Goal: Information Seeking & Learning: Find specific fact

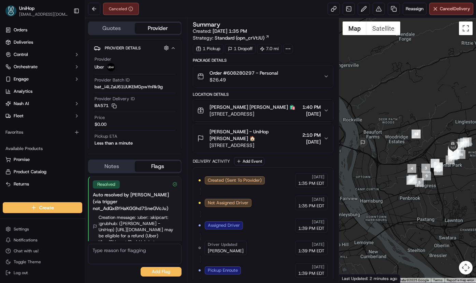
scroll to position [11, 0]
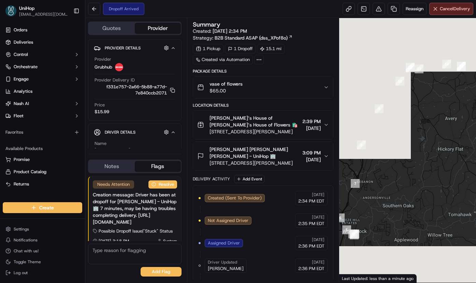
scroll to position [0, 0]
click at [274, 149] on span "Nancy Edie Cox Nancy Edie Cox - UniHop 🏢" at bounding box center [254, 153] width 90 height 14
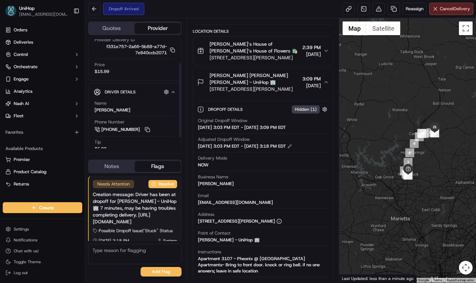
scroll to position [50, 0]
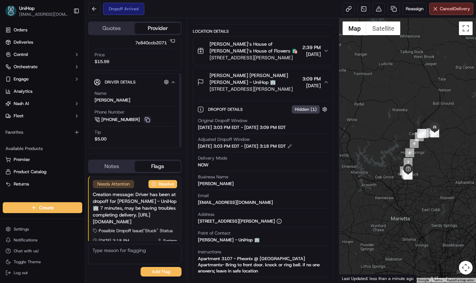
click at [147, 118] on button at bounding box center [148, 120] width 8 height 8
click at [208, 76] on div "Nancy Edie Cox Nancy Edie Cox - UniHop 🏢 9651 Union Hill Rd, Canton, GA 30115, …" at bounding box center [248, 82] width 103 height 20
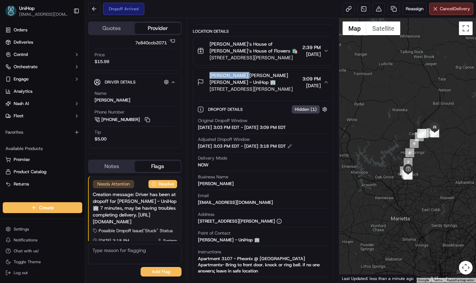
drag, startPoint x: 208, startPoint y: 76, endPoint x: 242, endPoint y: 77, distance: 33.5
click at [242, 77] on div "Nancy Edie Cox Nancy Edie Cox - UniHop 🏢 9651 Union Hill Rd, Canton, GA 30115, …" at bounding box center [248, 82] width 103 height 20
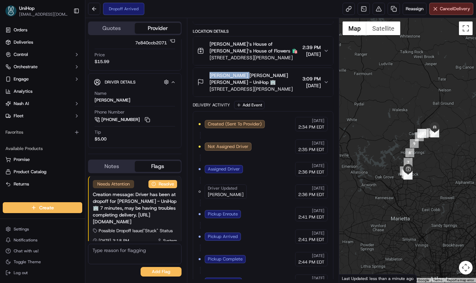
copy span "Nancy Edie Cox"
drag, startPoint x: 208, startPoint y: 44, endPoint x: 267, endPoint y: 44, distance: 59.0
click at [267, 44] on div "Brenda‘s House of Flowers Brenda‘s House of Flowers 🛍️ 200 Chambers St, Woodsto…" at bounding box center [248, 51] width 103 height 20
copy span "Brenda‘s House of Flowers"
click at [226, 87] on span "9651 Union Hill Rd, Canton, GA 30115, USA" at bounding box center [254, 89] width 90 height 7
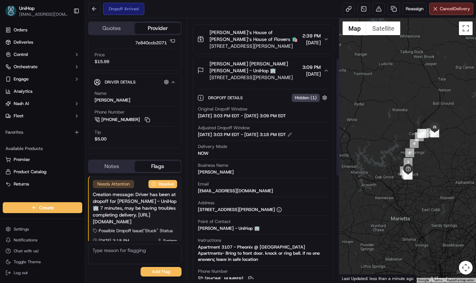
scroll to position [89, 0]
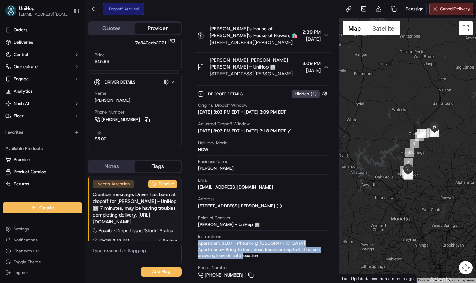
copy div "Apartment 3107 - Pheonix @ Union Hill Apartments- Bring to front door. knock or…"
drag, startPoint x: 214, startPoint y: 258, endPoint x: 198, endPoint y: 246, distance: 20.3
click at [198, 246] on div "Apartment 3107 - Pheonix @ Union Hill Apartments- Bring to front door. knock or…" at bounding box center [263, 250] width 131 height 18
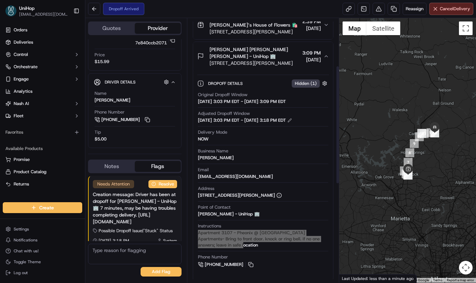
scroll to position [106, 0]
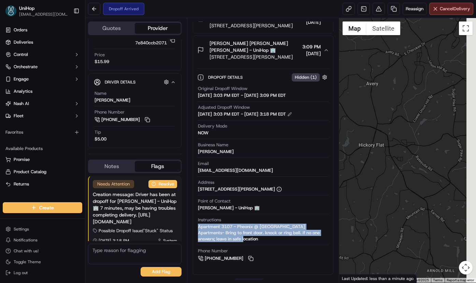
drag, startPoint x: 432, startPoint y: 107, endPoint x: 279, endPoint y: 76, distance: 156.0
click at [279, 76] on div "Quotes Provider Provider Details Hidden ( 4 ) Provider Grubhub Provider Deliver…" at bounding box center [280, 150] width 391 height 265
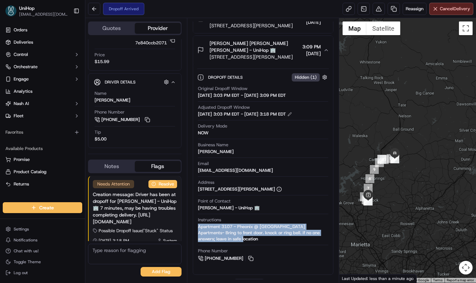
drag, startPoint x: 387, startPoint y: 150, endPoint x: 418, endPoint y: 147, distance: 30.9
click at [433, 189] on div at bounding box center [407, 150] width 137 height 265
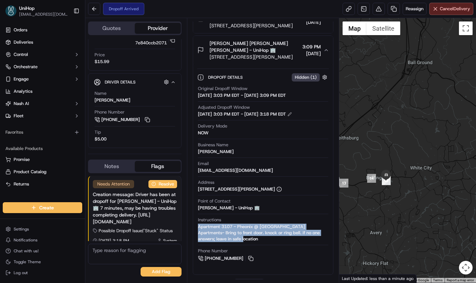
drag, startPoint x: 395, startPoint y: 168, endPoint x: 451, endPoint y: 166, distance: 56.0
click at [454, 165] on div at bounding box center [407, 150] width 137 height 265
drag, startPoint x: 383, startPoint y: 172, endPoint x: 413, endPoint y: 158, distance: 33.4
click at [426, 150] on div at bounding box center [407, 150] width 137 height 265
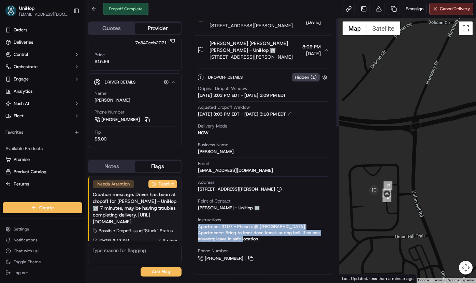
scroll to position [0, 0]
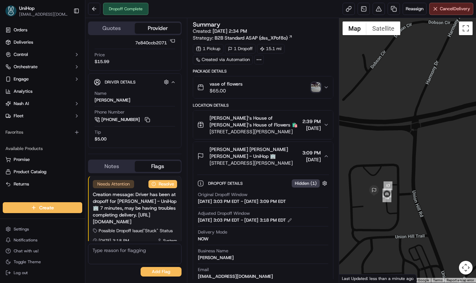
click at [313, 85] on img "button" at bounding box center [316, 88] width 10 height 10
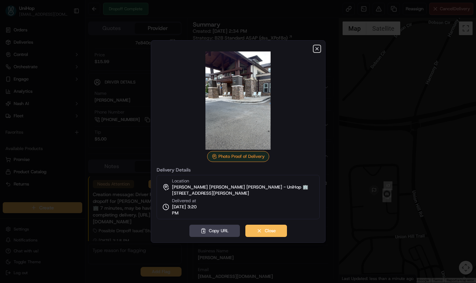
click at [317, 49] on icon "button" at bounding box center [316, 48] width 5 height 5
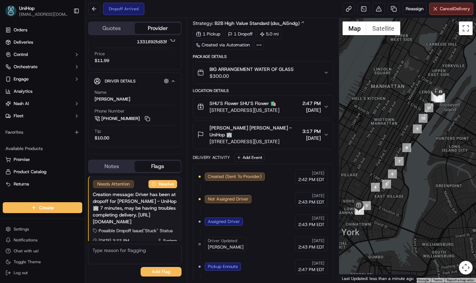
drag, startPoint x: 393, startPoint y: 91, endPoint x: 378, endPoint y: 97, distance: 16.2
click at [375, 98] on div at bounding box center [407, 150] width 137 height 265
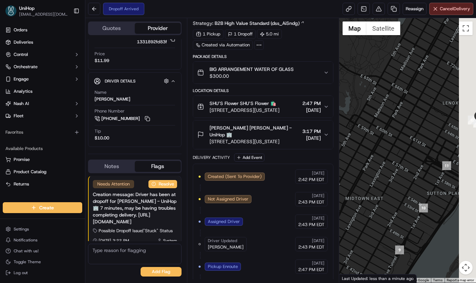
drag, startPoint x: 430, startPoint y: 104, endPoint x: 373, endPoint y: 106, distance: 57.4
click at [373, 106] on div at bounding box center [407, 150] width 137 height 265
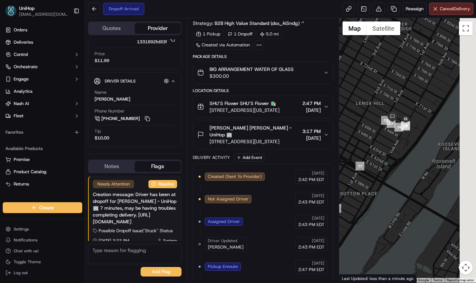
drag, startPoint x: 428, startPoint y: 103, endPoint x: 362, endPoint y: 102, distance: 66.5
click at [362, 102] on div at bounding box center [407, 150] width 137 height 265
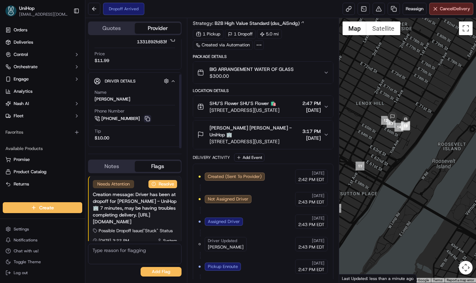
click at [149, 117] on button at bounding box center [148, 119] width 8 height 8
click at [314, 73] on img "button" at bounding box center [316, 73] width 10 height 10
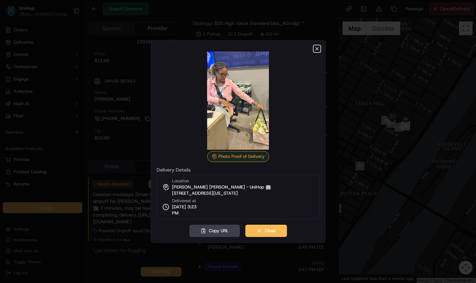
click at [316, 49] on icon "button" at bounding box center [316, 48] width 5 height 5
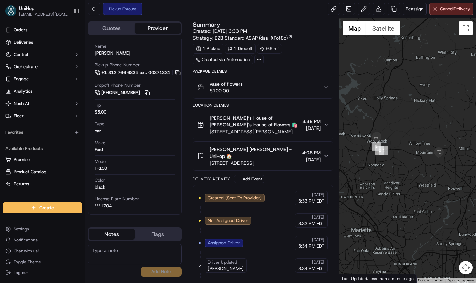
click at [240, 153] on span "Cheryl Brooks Cheryl Brooks - UniHop 🏠" at bounding box center [254, 153] width 90 height 14
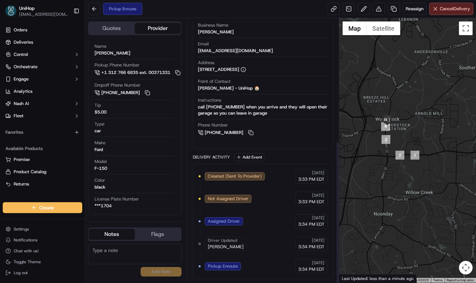
scroll to position [228, 0]
click at [134, 253] on textarea at bounding box center [134, 254] width 93 height 20
click at [114, 250] on textarea "To enrich screen reader interactions, please activate Accessibility in Grammarl…" at bounding box center [134, 254] width 93 height 20
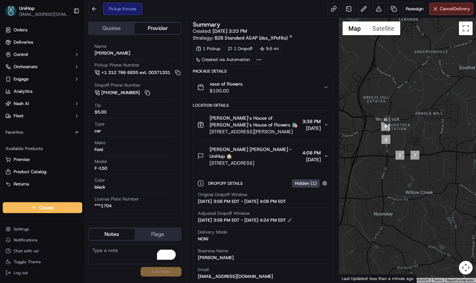
scroll to position [168, 0]
click at [112, 251] on textarea "To enrich screen reader interactions, please activate Accessibility in Grammarl…" at bounding box center [134, 254] width 93 height 20
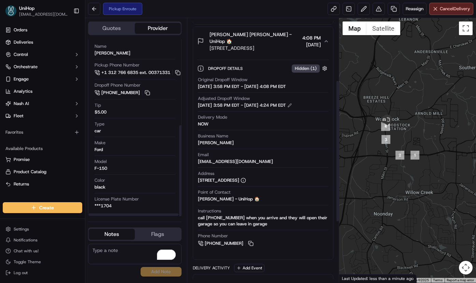
scroll to position [185, 0]
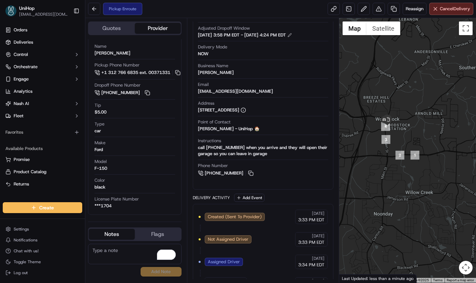
click at [136, 254] on textarea "To enrich screen reader interactions, please activate Accessibility in Grammarl…" at bounding box center [134, 254] width 93 height 20
drag, startPoint x: 131, startPoint y: 250, endPoint x: 90, endPoint y: 253, distance: 41.4
click at [90, 253] on textarea "678499-8212" at bounding box center [134, 254] width 93 height 20
type textarea "678499-8212"
click at [144, 271] on button "Add Note" at bounding box center [161, 272] width 41 height 10
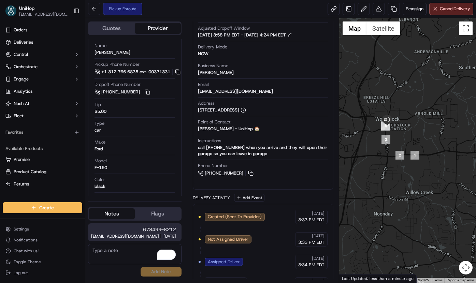
click at [136, 229] on span "678499-8212" at bounding box center [134, 229] width 83 height 7
drag, startPoint x: 142, startPoint y: 225, endPoint x: 180, endPoint y: 224, distance: 38.6
click at [180, 224] on div "678499-8212 dispatch+j@unihop.app 3:43 PM Sep 18 2025" at bounding box center [134, 232] width 93 height 18
copy span "678499-8212"
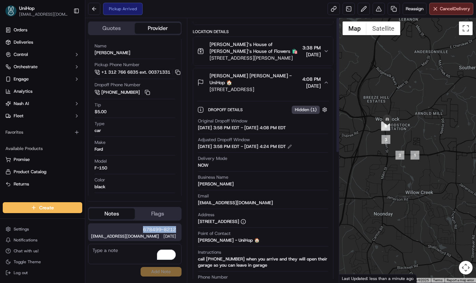
scroll to position [0, 0]
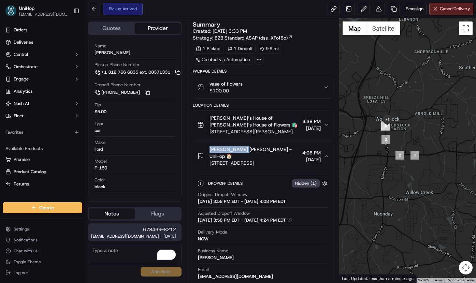
drag, startPoint x: 209, startPoint y: 151, endPoint x: 241, endPoint y: 153, distance: 32.1
click at [241, 153] on div "Cheryl Brooks Cheryl Brooks - UniHop 🏠 11740 Mountain Laurel Dr, Roswell, GA 30…" at bounding box center [248, 156] width 103 height 20
copy span "Cheryl Brooks"
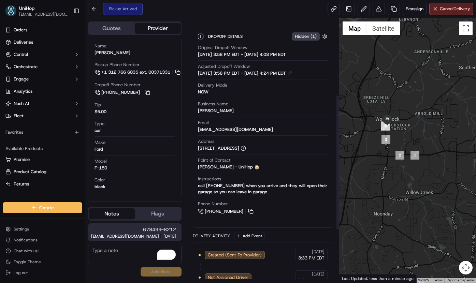
scroll to position [149, 0]
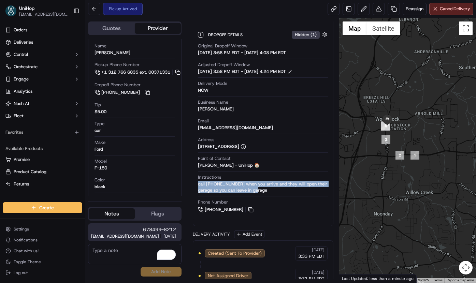
drag, startPoint x: 198, startPoint y: 187, endPoint x: 270, endPoint y: 190, distance: 72.1
click at [270, 190] on div "call 7703803604 when you arrive and they will open their garage so you can leav…" at bounding box center [263, 187] width 131 height 12
copy div "call 7703803604 when you arrive and they will open their garage so you can leav…"
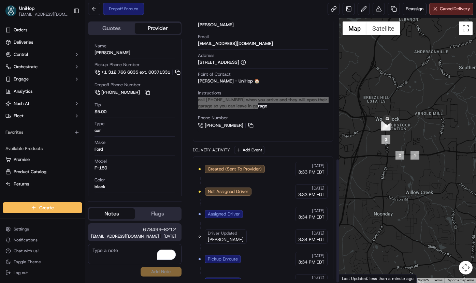
scroll to position [296, 0]
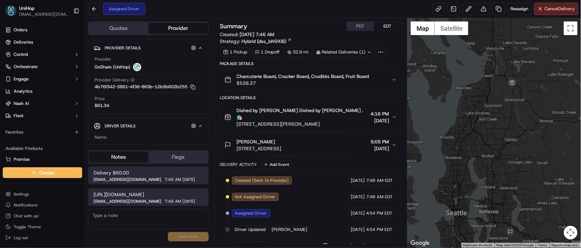
drag, startPoint x: 453, startPoint y: 133, endPoint x: 431, endPoint y: 166, distance: 40.5
click at [431, 166] on div at bounding box center [494, 133] width 174 height 230
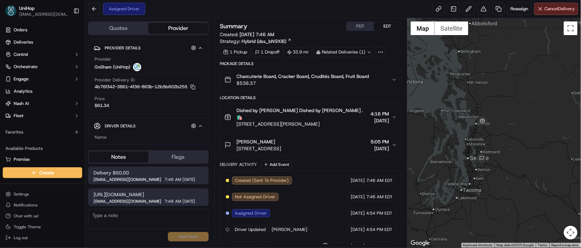
click at [354, 27] on button "PDT" at bounding box center [360, 26] width 27 height 9
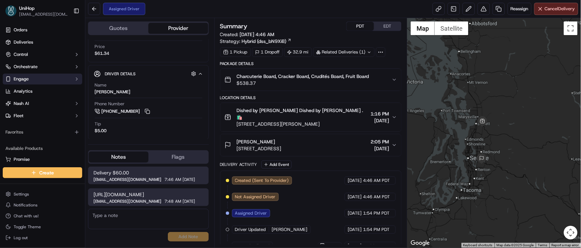
scroll to position [55, 0]
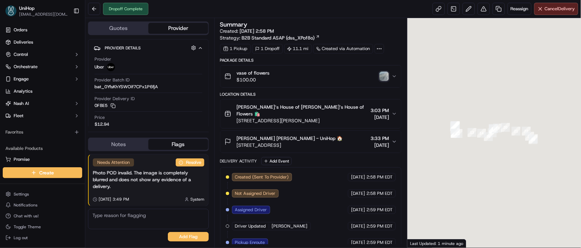
click at [386, 78] on img "button" at bounding box center [384, 77] width 10 height 10
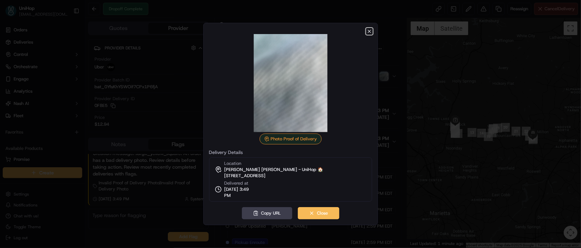
click at [368, 33] on icon "button" at bounding box center [369, 31] width 5 height 5
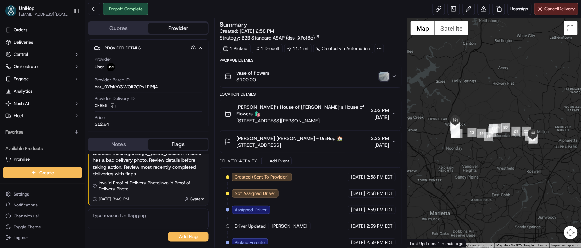
scroll to position [175, 0]
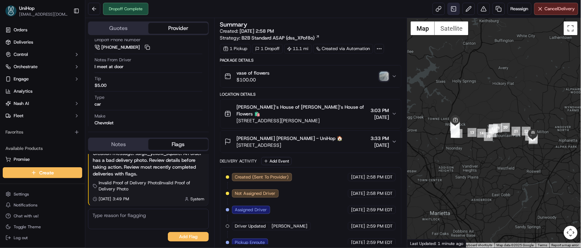
click at [453, 12] on link at bounding box center [454, 9] width 12 height 12
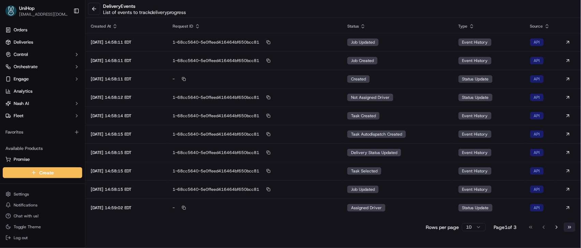
click at [565, 225] on button "Go to last page" at bounding box center [570, 228] width 12 height 10
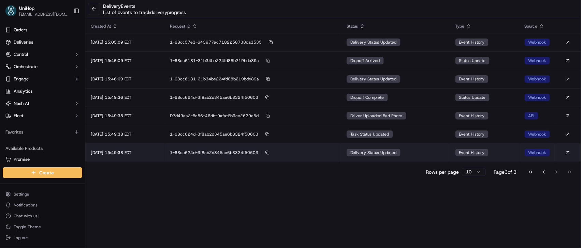
click at [222, 157] on td "1-68cc624d-3f8ab2d345ae6b8324f50603" at bounding box center [253, 153] width 176 height 18
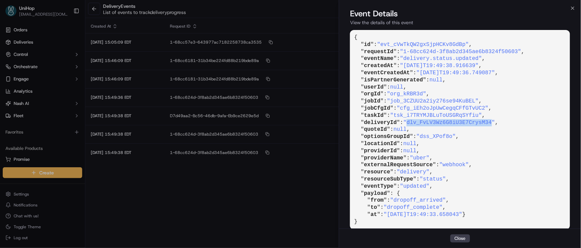
drag, startPoint x: 475, startPoint y: 123, endPoint x: 495, endPoint y: 123, distance: 20.5
click at [495, 123] on span ""dlv_FvLV3Wz6G8iU3E7CrysM34"" at bounding box center [449, 123] width 92 height 6
copy span "dlv_FvLV3Wz6G8iU3E7CrysM34"
